Goal: Book appointment/travel/reservation

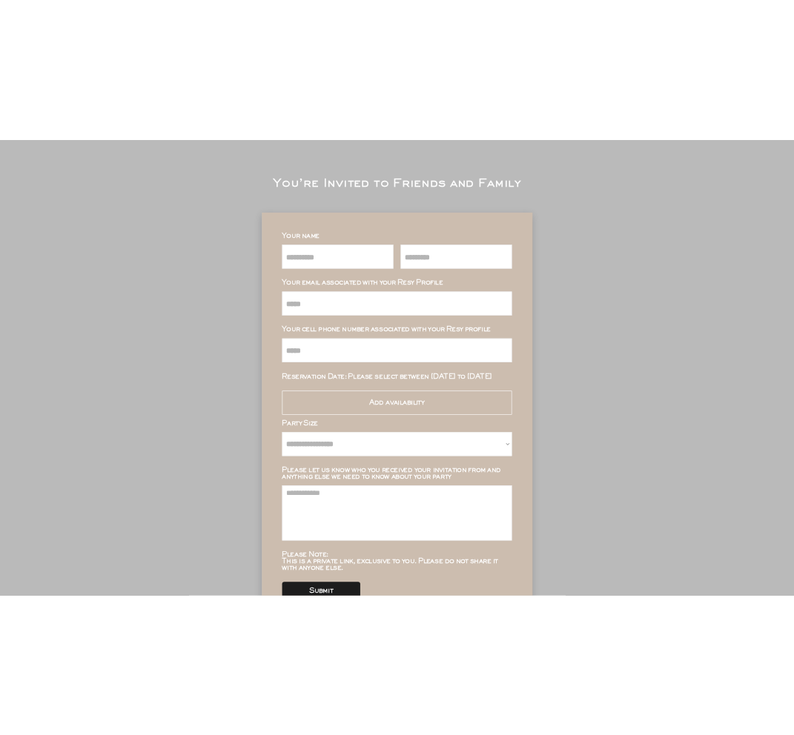
scroll to position [79, 0]
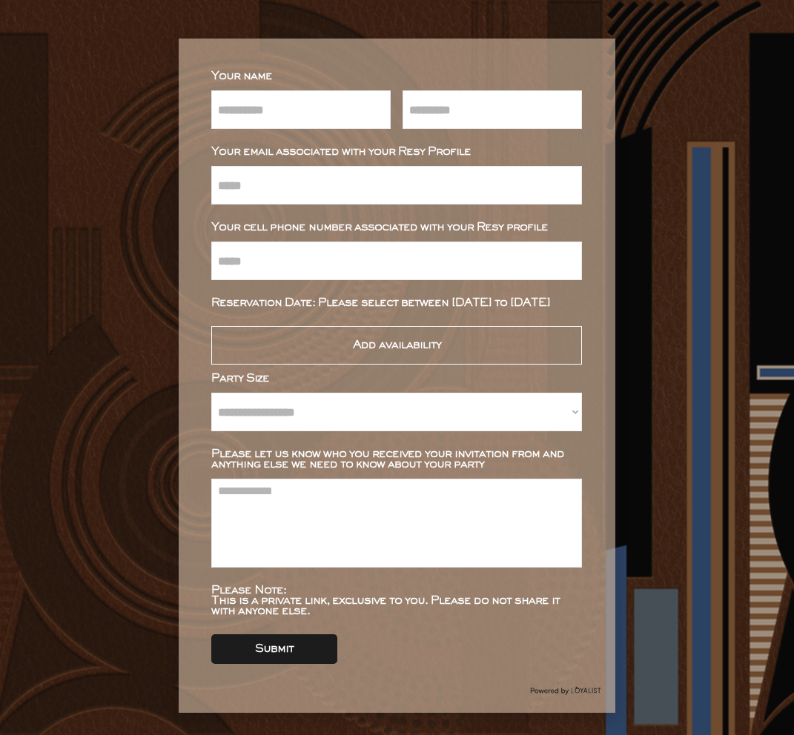
click at [263, 641] on div "Submit" at bounding box center [274, 649] width 126 height 30
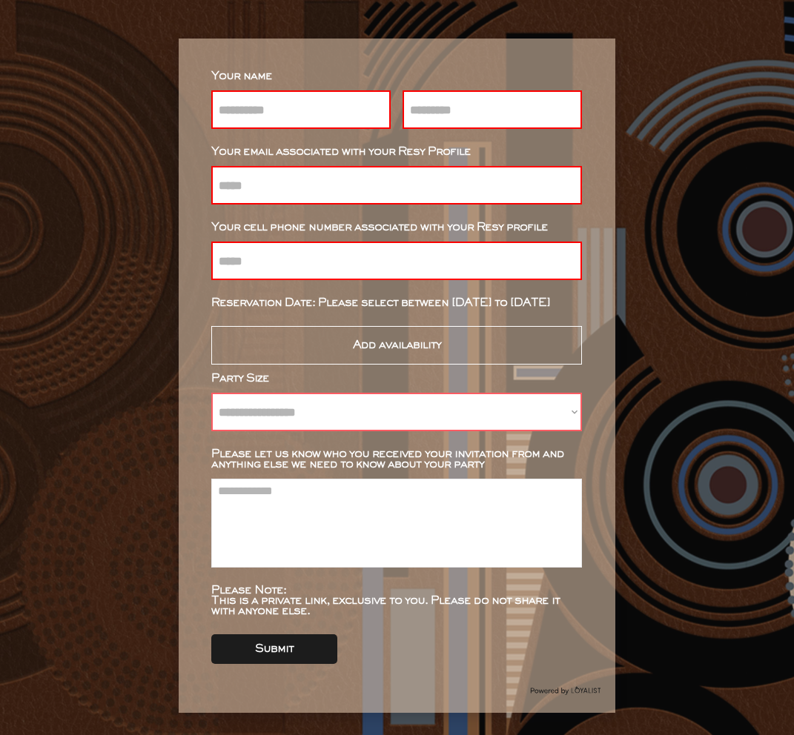
click at [302, 655] on div "Submit" at bounding box center [274, 649] width 126 height 30
click at [355, 345] on div "Add availability" at bounding box center [397, 345] width 88 height 10
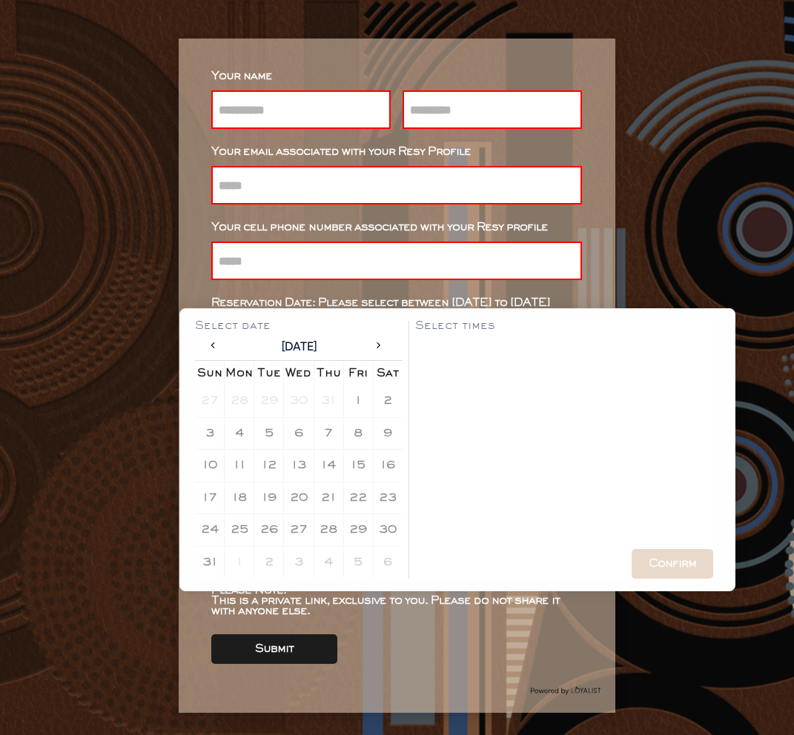
click at [337, 451] on div "14" at bounding box center [328, 466] width 29 height 32
click at [348, 434] on div "8" at bounding box center [358, 433] width 22 height 22
click at [382, 348] on icon at bounding box center [377, 345] width 10 height 10
click at [360, 418] on div "12" at bounding box center [358, 434] width 29 height 32
click at [360, 407] on div "5" at bounding box center [358, 401] width 22 height 22
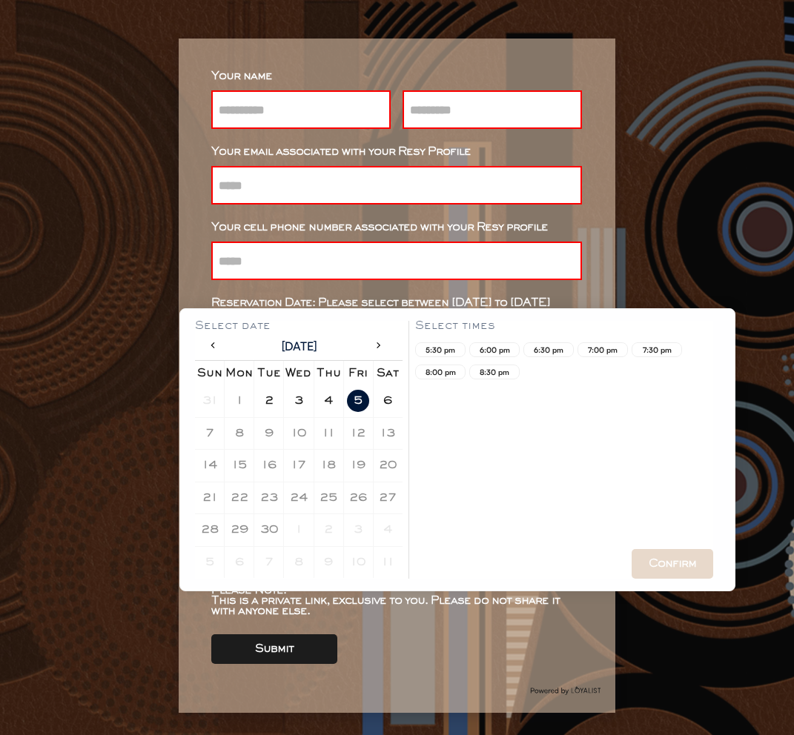
click at [459, 429] on div at bounding box center [564, 475] width 298 height 148
click at [600, 344] on div "7:00 pm" at bounding box center [602, 349] width 50 height 15
click at [440, 372] on div "8:00 pm" at bounding box center [440, 371] width 37 height 7
click at [644, 351] on div "7:30 pm" at bounding box center [656, 349] width 37 height 7
click at [654, 571] on div "Confirm" at bounding box center [672, 564] width 82 height 30
